Goal: Task Accomplishment & Management: Manage account settings

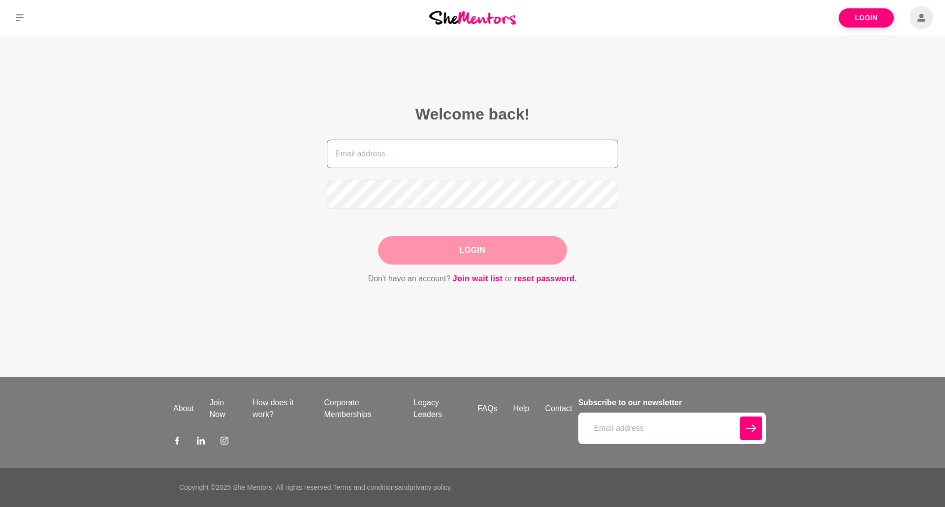
click at [472, 158] on input "email" at bounding box center [472, 154] width 291 height 29
drag, startPoint x: 432, startPoint y: 151, endPoint x: 390, endPoint y: 151, distance: 41.3
click at [390, 151] on input "[PERSON_NAME][EMAIL_ADDRESS][PERSON_NAME][DOMAIN_NAME]" at bounding box center [472, 154] width 291 height 29
type input "[PERSON_NAME][EMAIL_ADDRESS][PERSON_NAME][DOMAIN_NAME]"
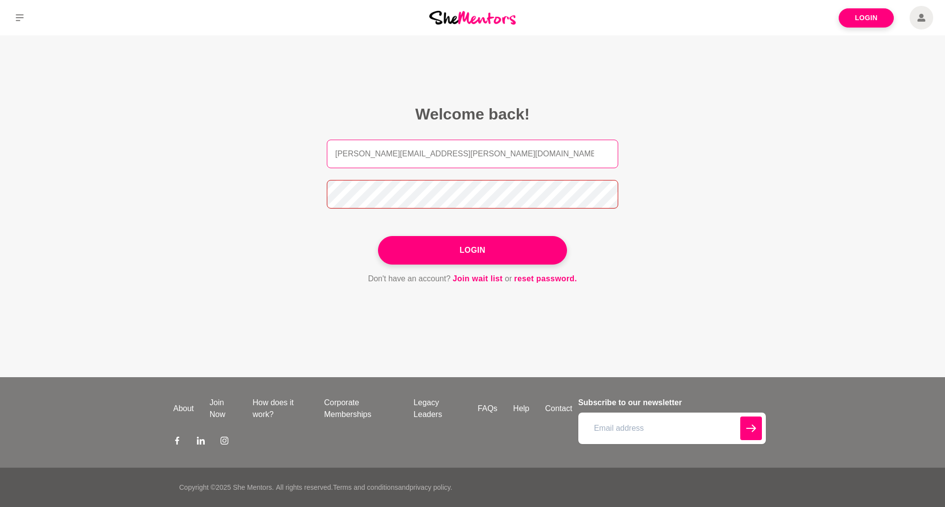
click at [378, 236] on button "Login" at bounding box center [472, 250] width 189 height 29
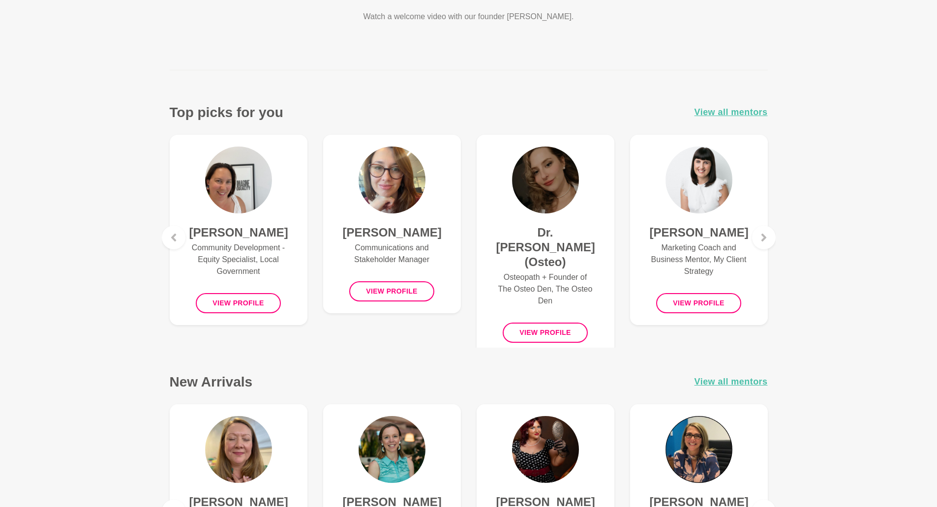
scroll to position [295, 0]
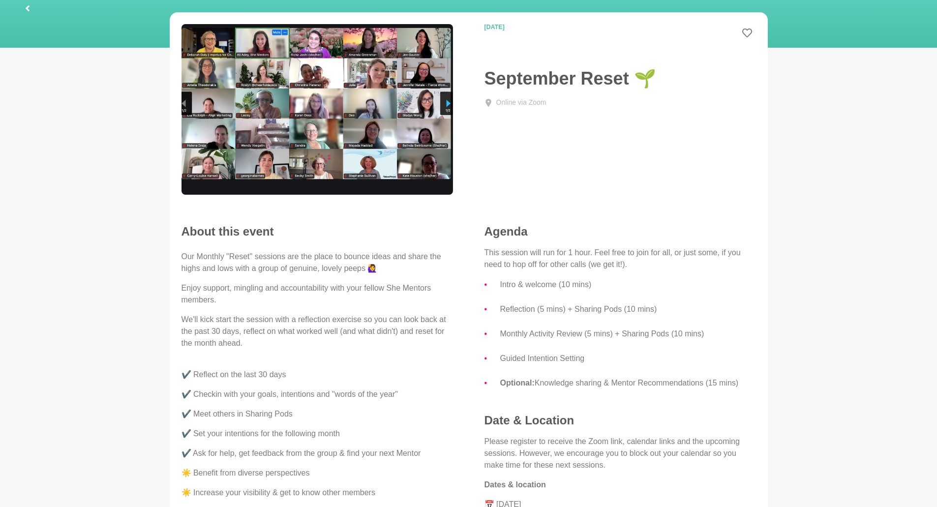
scroll to position [49, 0]
